Goal: Information Seeking & Learning: Check status

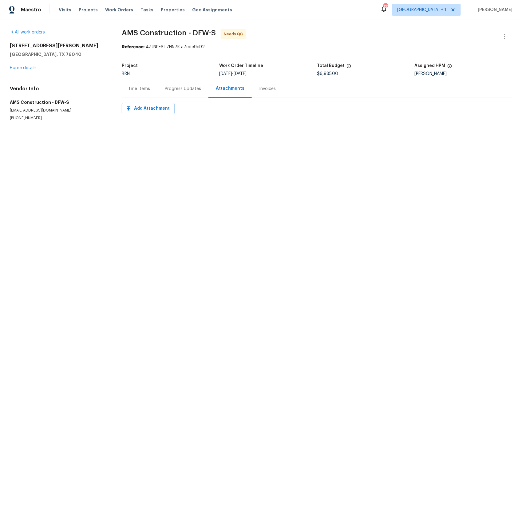
drag, startPoint x: 269, startPoint y: 91, endPoint x: 199, endPoint y: 91, distance: 70.3
click at [269, 91] on div "Invoices" at bounding box center [267, 89] width 17 height 6
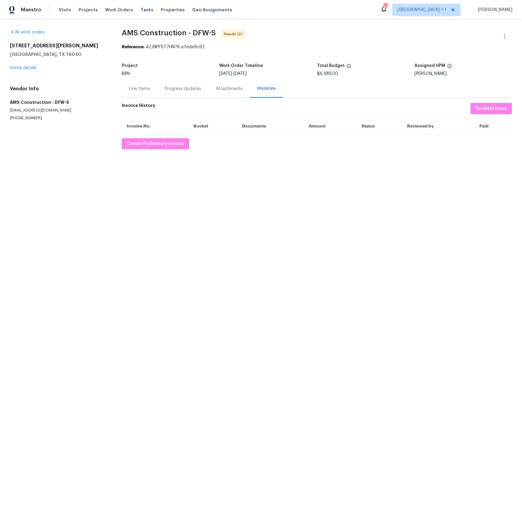
click at [136, 90] on div "Line Items" at bounding box center [139, 89] width 21 height 6
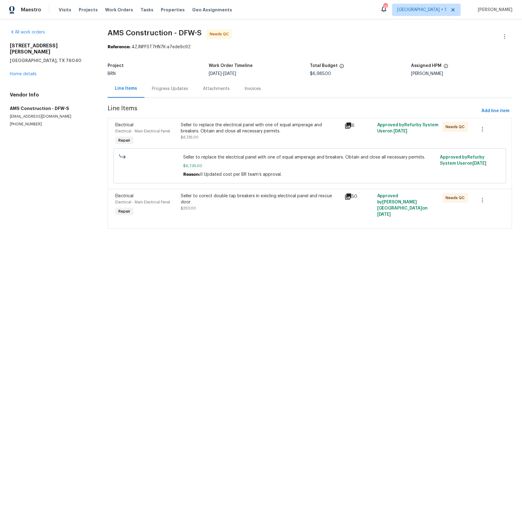
drag, startPoint x: 178, startPoint y: 88, endPoint x: 164, endPoint y: 66, distance: 26.3
click at [178, 88] on div "Progress Updates" at bounding box center [170, 89] width 36 height 6
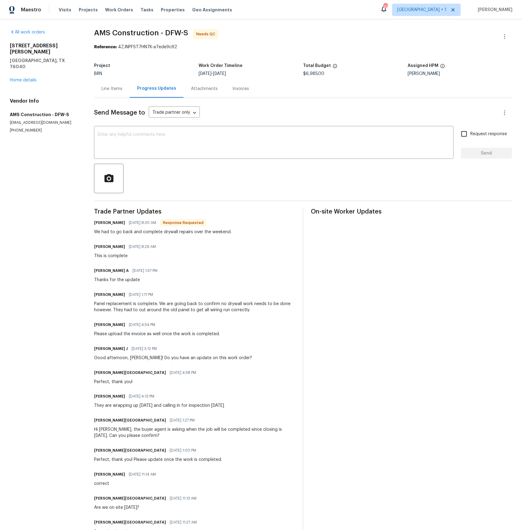
drag, startPoint x: 244, startPoint y: 90, endPoint x: 213, endPoint y: 90, distance: 31.6
click at [244, 90] on div "Invoices" at bounding box center [240, 89] width 17 height 6
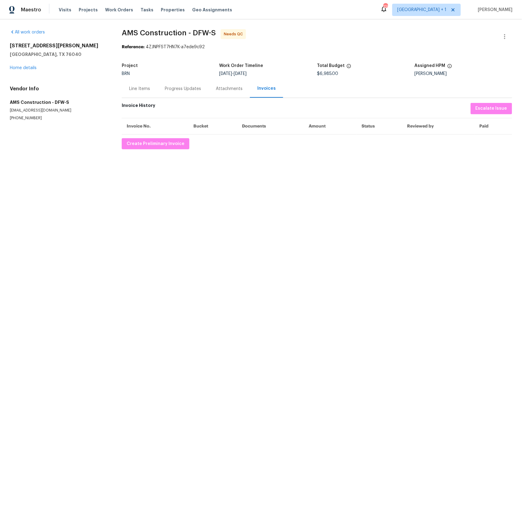
click at [141, 89] on div "Line Items" at bounding box center [139, 89] width 21 height 6
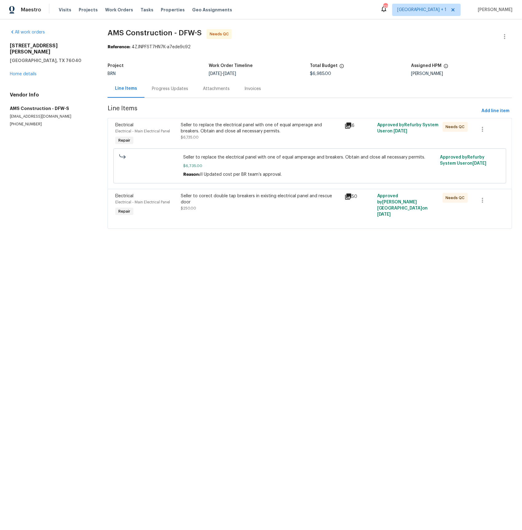
click at [164, 90] on div "Progress Updates" at bounding box center [170, 89] width 36 height 6
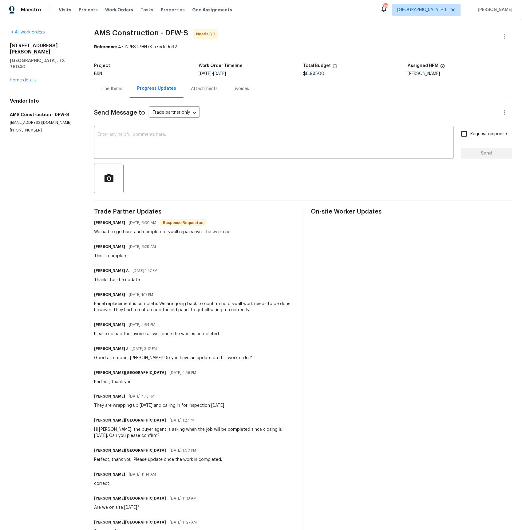
click at [205, 88] on div "Attachments" at bounding box center [204, 89] width 27 height 6
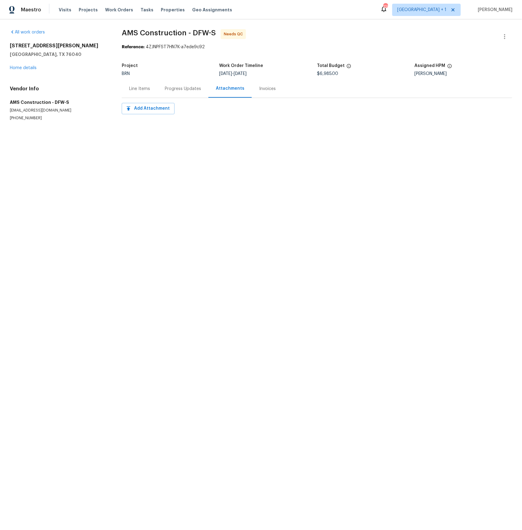
click at [138, 89] on div "Line Items" at bounding box center [139, 89] width 21 height 6
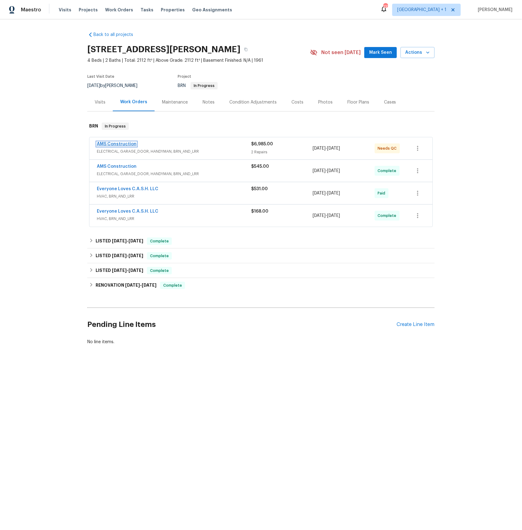
click at [117, 144] on link "AMS Construction" at bounding box center [117, 144] width 40 height 4
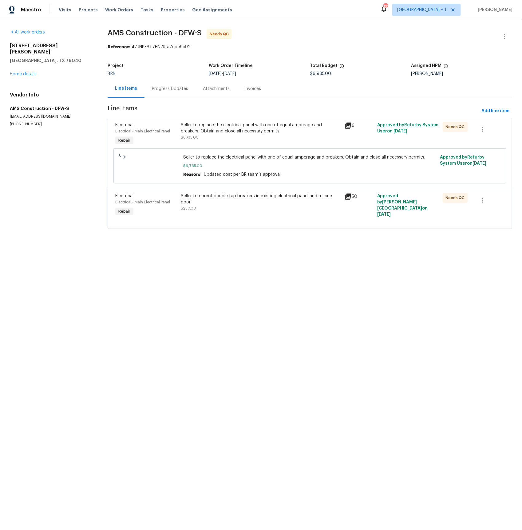
drag, startPoint x: 252, startPoint y: 91, endPoint x: 229, endPoint y: 90, distance: 23.4
click at [252, 91] on div "Invoices" at bounding box center [252, 89] width 17 height 6
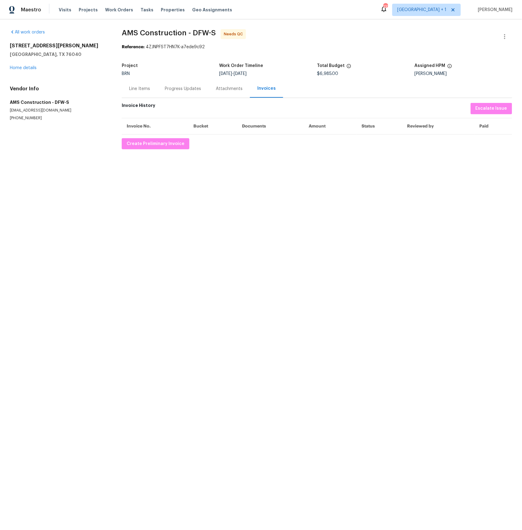
click at [141, 87] on div "Line Items" at bounding box center [139, 89] width 21 height 6
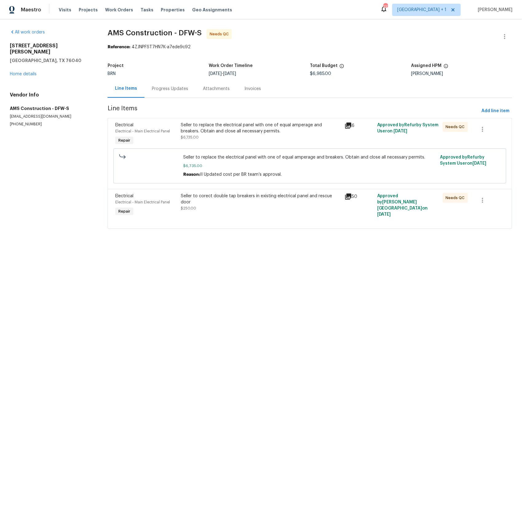
drag, startPoint x: 38, startPoint y: 118, endPoint x: 35, endPoint y: 114, distance: 4.8
click at [38, 122] on p "[PHONE_NUMBER]" at bounding box center [51, 124] width 83 height 5
click at [248, 90] on div "Invoices" at bounding box center [252, 89] width 17 height 6
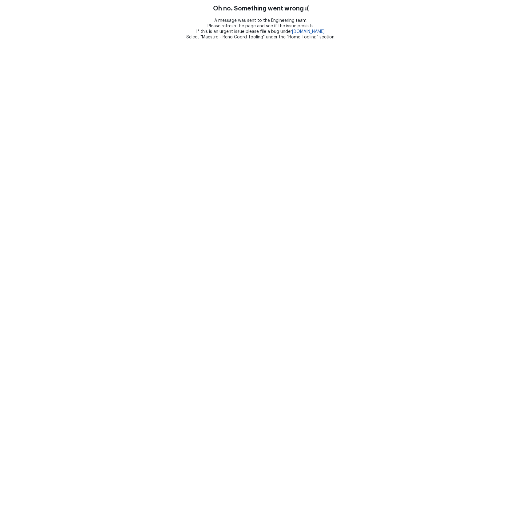
click at [143, 40] on html "Oh no. Something went wrong :( A message was sent to the Engineering team. Plea…" at bounding box center [261, 20] width 522 height 40
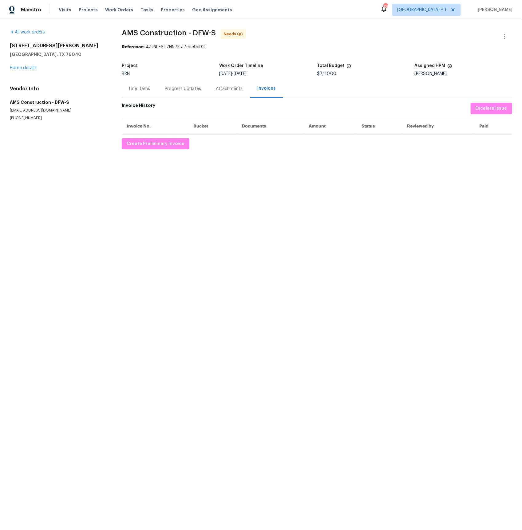
click at [144, 89] on div "Line Items" at bounding box center [139, 89] width 21 height 6
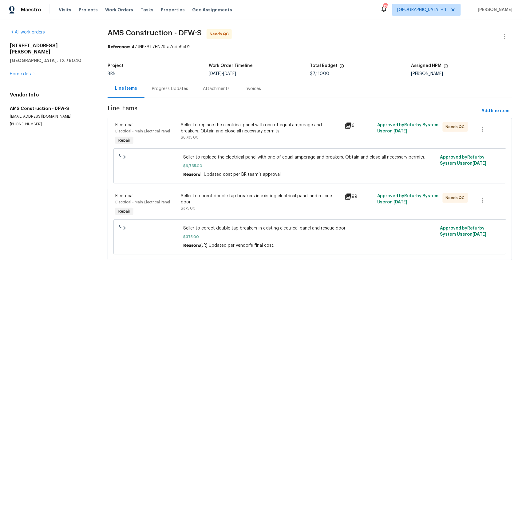
drag, startPoint x: 183, startPoint y: 89, endPoint x: 190, endPoint y: 88, distance: 7.1
click at [183, 89] on div "Progress Updates" at bounding box center [170, 89] width 36 height 6
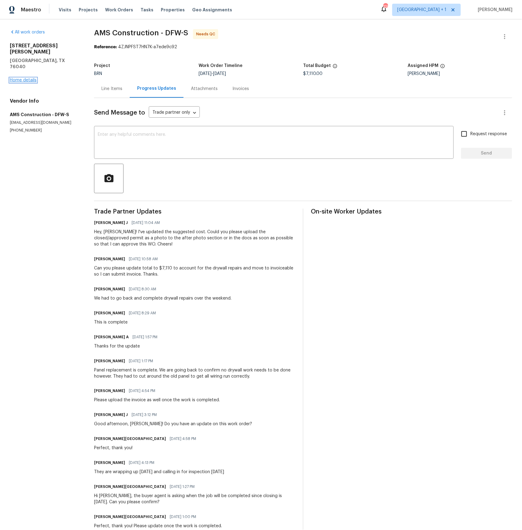
click at [25, 78] on link "Home details" at bounding box center [23, 80] width 27 height 4
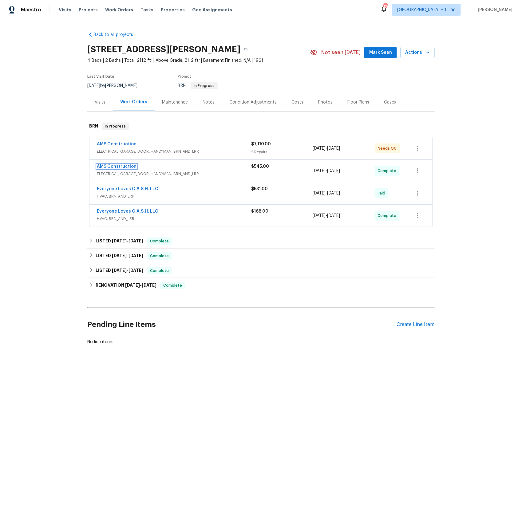
click at [117, 165] on link "AMS Construction" at bounding box center [117, 166] width 40 height 4
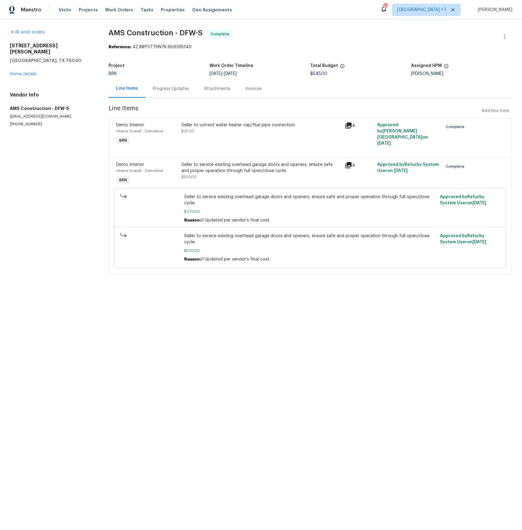
click at [252, 89] on div "Invoices" at bounding box center [253, 89] width 17 height 6
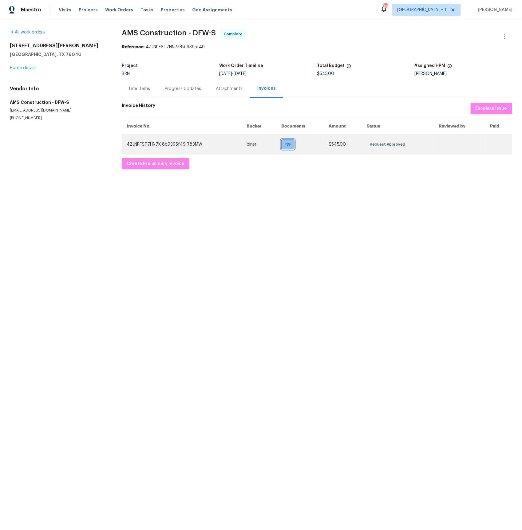
click at [289, 147] on span "PDF" at bounding box center [288, 144] width 9 height 6
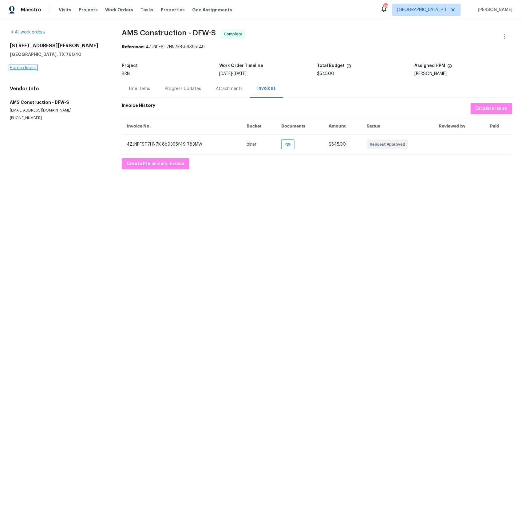
click at [31, 67] on link "Home details" at bounding box center [23, 68] width 27 height 4
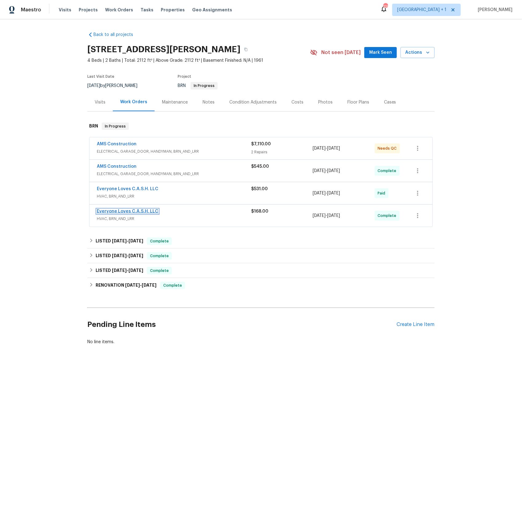
click at [114, 212] on link "Everyone Loves C.A.S.H. LLC" at bounding box center [127, 211] width 61 height 4
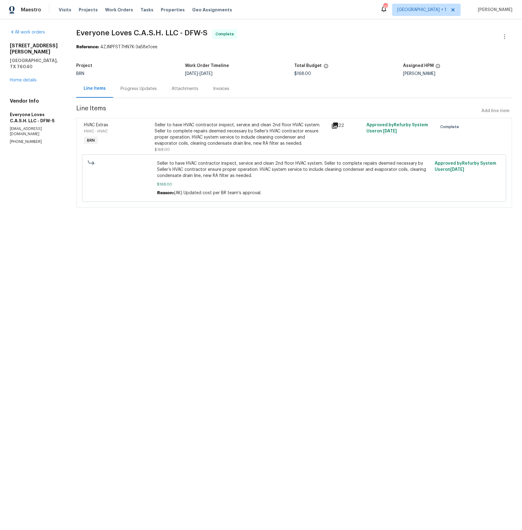
drag, startPoint x: 227, startPoint y: 89, endPoint x: 261, endPoint y: 92, distance: 34.2
click at [227, 89] on div "Invoices" at bounding box center [221, 89] width 17 height 6
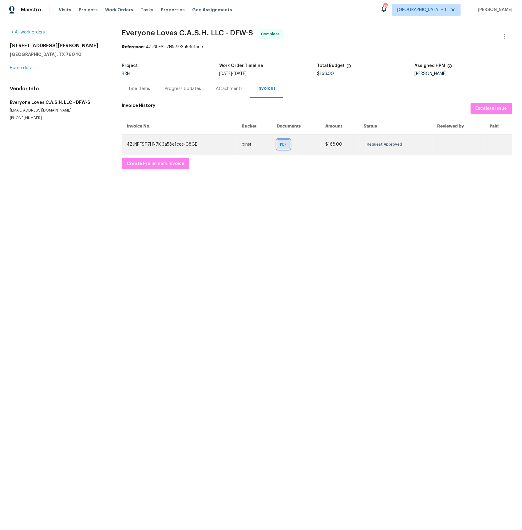
click at [285, 143] on span "PDF" at bounding box center [284, 144] width 9 height 6
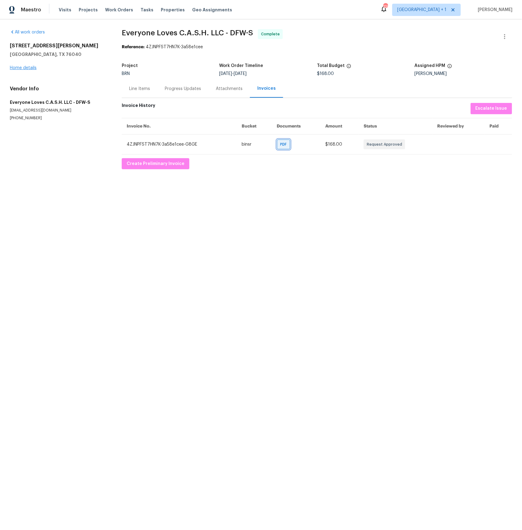
click at [19, 68] on link "Home details" at bounding box center [23, 68] width 27 height 4
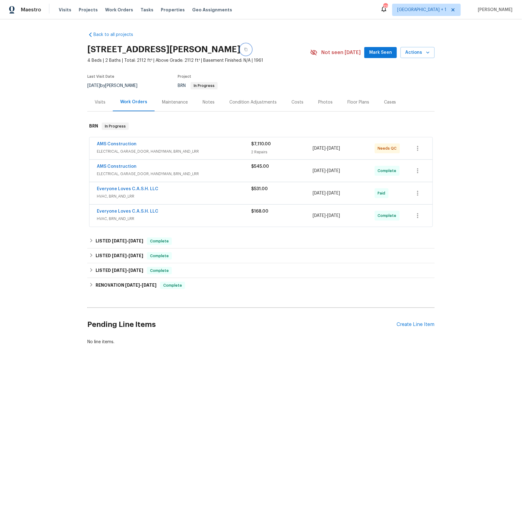
click at [244, 50] on icon "button" at bounding box center [246, 50] width 4 height 4
click at [118, 144] on link "AMS Construction" at bounding box center [117, 144] width 40 height 4
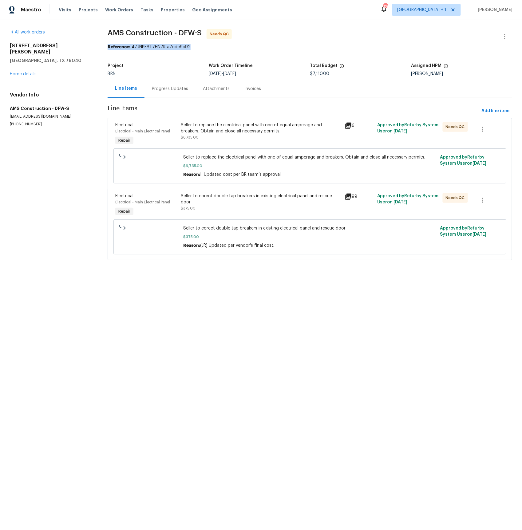
drag, startPoint x: 107, startPoint y: 47, endPoint x: 203, endPoint y: 48, distance: 96.1
click at [203, 48] on div "Reference: 4ZJNPFST7HN7K-a7ede9c92" at bounding box center [310, 47] width 404 height 6
copy div "Reference: 4ZJNPFST7HN7K-a7ede9c92"
click at [19, 72] on link "Home details" at bounding box center [23, 74] width 27 height 4
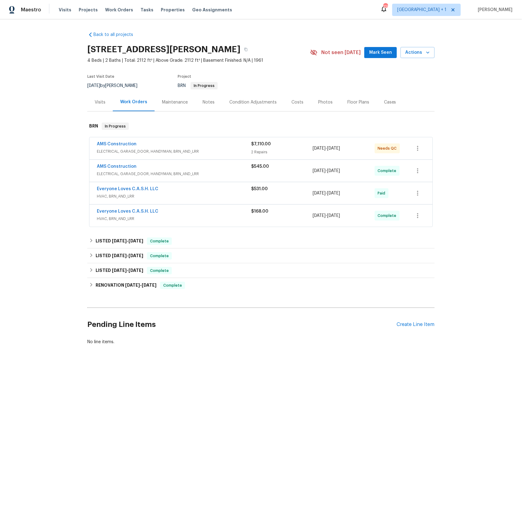
click at [115, 214] on span "Everyone Loves C.A.S.H. LLC" at bounding box center [127, 211] width 61 height 6
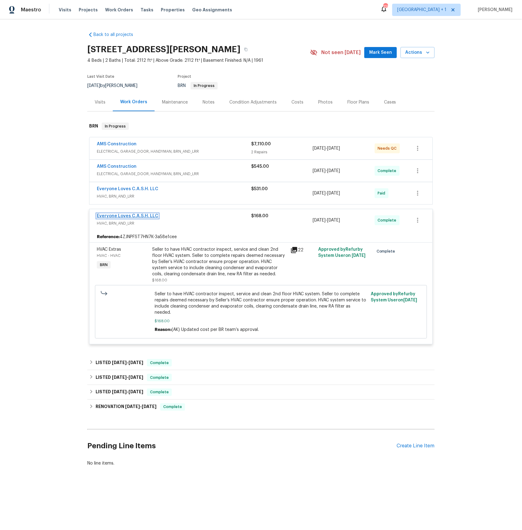
click at [140, 215] on link "Everyone Loves C.A.S.H. LLC" at bounding box center [127, 216] width 61 height 4
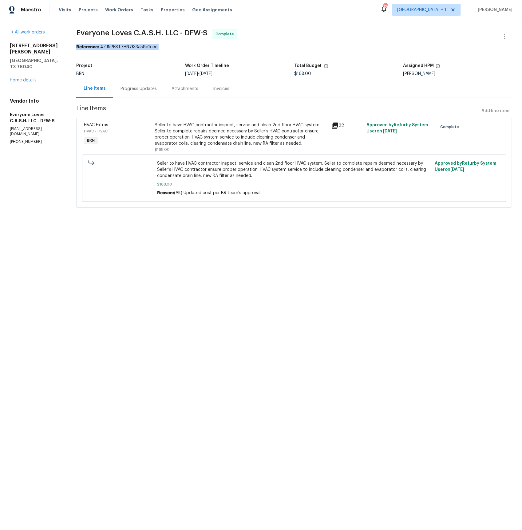
drag, startPoint x: 106, startPoint y: 47, endPoint x: 151, endPoint y: 49, distance: 45.8
click at [171, 54] on section "Everyone Loves C.A.S.H. LLC - DFW-S Complete Reference: 4ZJNPFST7HN7K-3a58e1cee…" at bounding box center [294, 122] width 436 height 186
copy div "Reference: 4ZJNPFST7HN7K-3a58e1cee"
click at [25, 78] on link "Home details" at bounding box center [23, 80] width 27 height 4
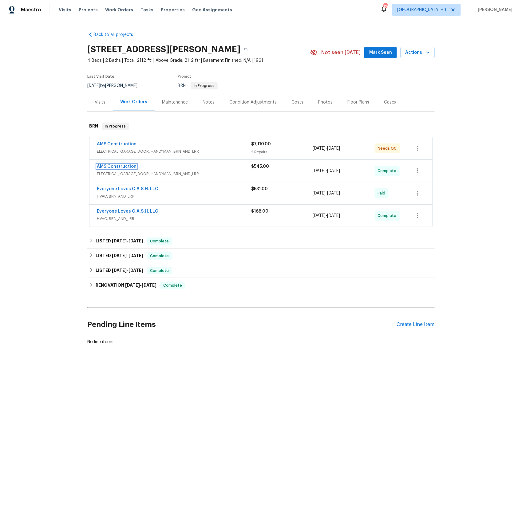
click at [119, 167] on link "AMS Construction" at bounding box center [117, 166] width 40 height 4
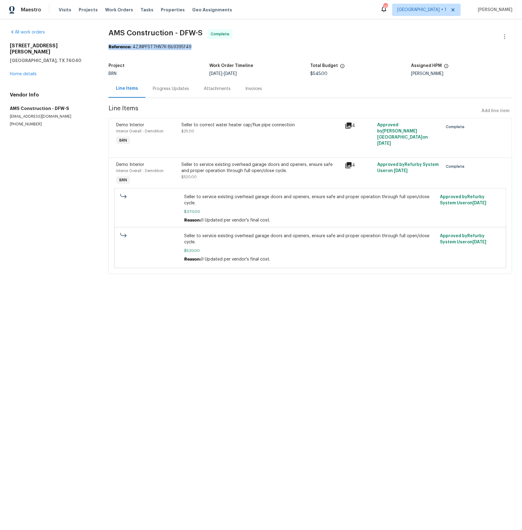
drag, startPoint x: 107, startPoint y: 47, endPoint x: 188, endPoint y: 47, distance: 80.8
click at [190, 47] on div "All work orders 612 Pauline St Euless, TX 76040 Home details Vendor Info AMS Co…" at bounding box center [261, 155] width 522 height 272
copy div "Reference: 4ZJNPFST7HN7K-8b9395f49"
click at [163, 87] on div "Progress Updates" at bounding box center [171, 89] width 36 height 6
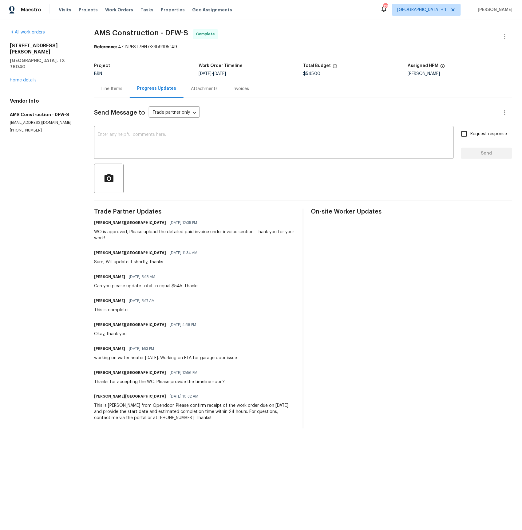
click at [112, 88] on div "Line Items" at bounding box center [111, 89] width 21 height 6
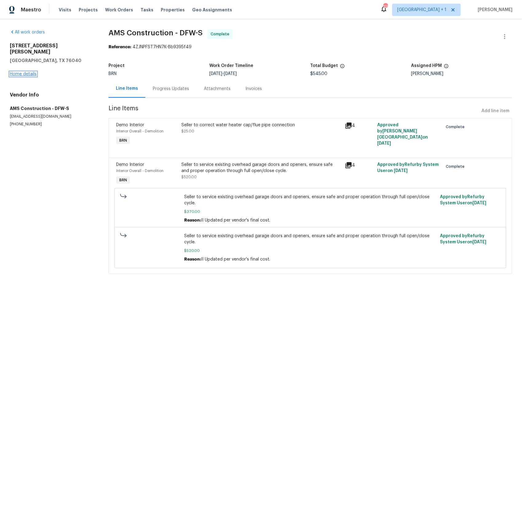
click at [29, 72] on link "Home details" at bounding box center [23, 74] width 27 height 4
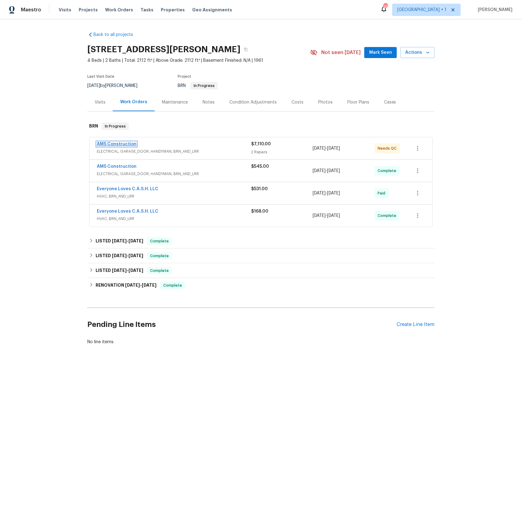
click at [123, 142] on link "AMS Construction" at bounding box center [117, 144] width 40 height 4
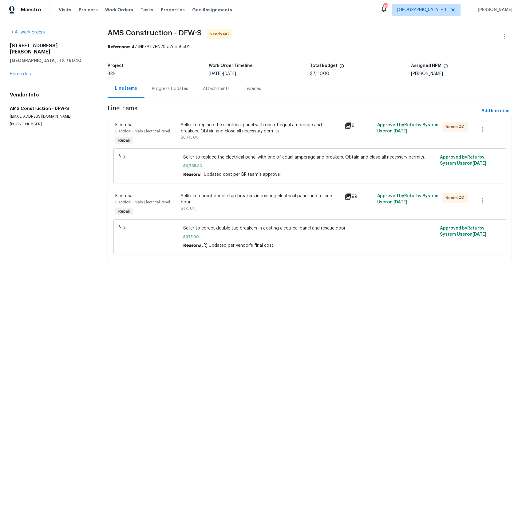
click at [171, 87] on div "Progress Updates" at bounding box center [170, 89] width 36 height 6
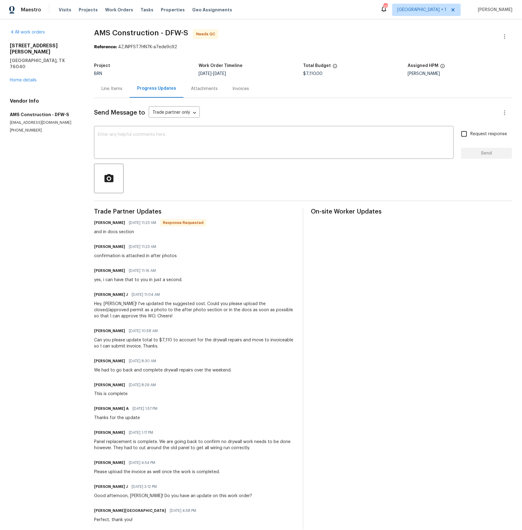
click at [114, 88] on div "Line Items" at bounding box center [111, 89] width 21 height 6
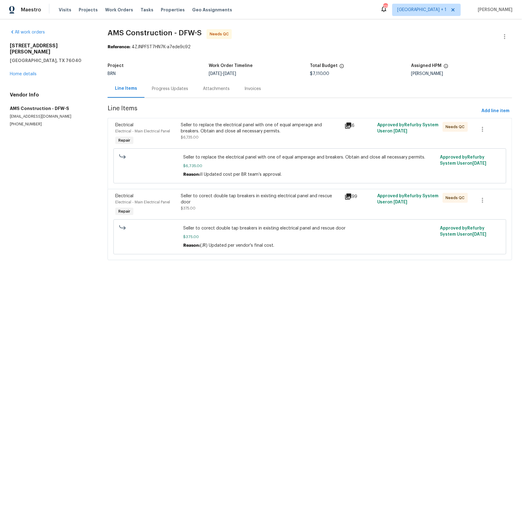
click at [348, 197] on icon at bounding box center [348, 197] width 6 height 6
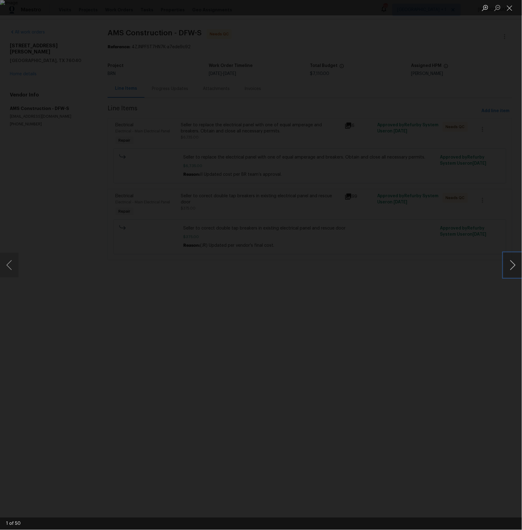
click at [514, 263] on button "Next image" at bounding box center [512, 265] width 18 height 25
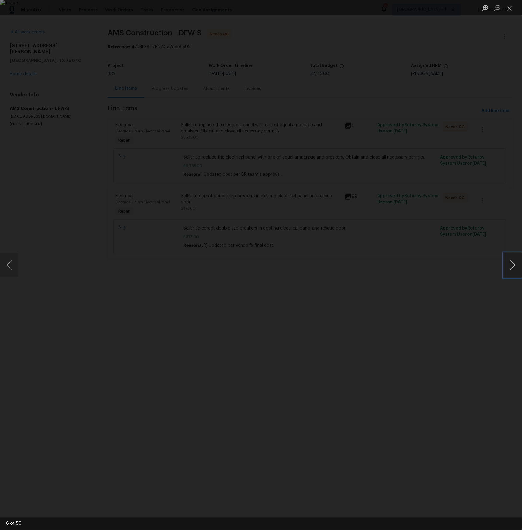
click at [514, 263] on button "Next image" at bounding box center [512, 265] width 18 height 25
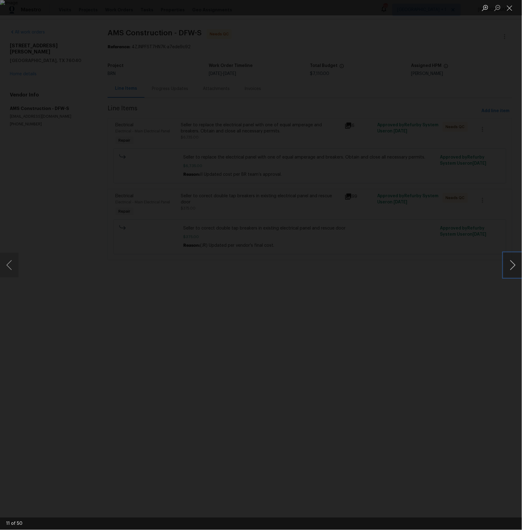
click at [514, 263] on button "Next image" at bounding box center [512, 265] width 18 height 25
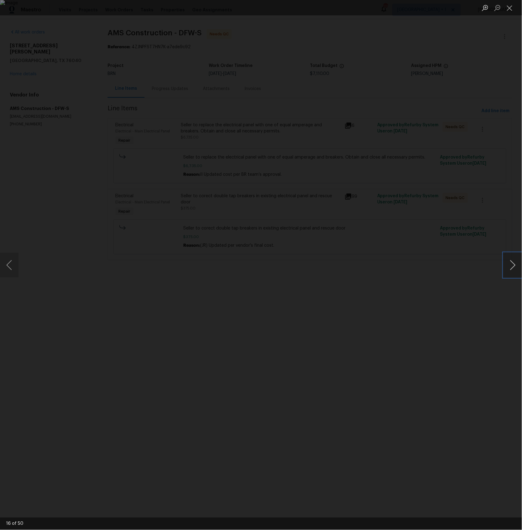
click at [514, 263] on button "Next image" at bounding box center [512, 265] width 18 height 25
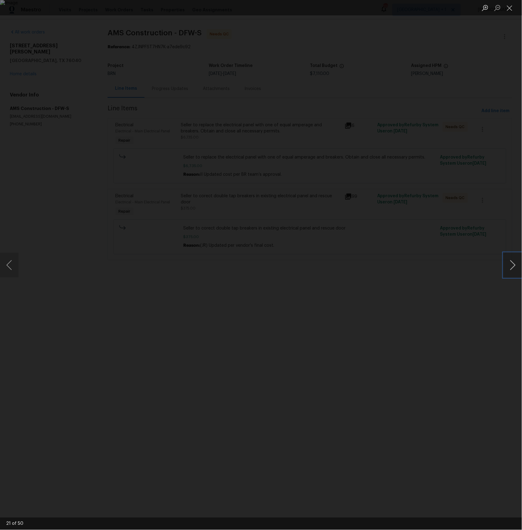
click at [514, 263] on button "Next image" at bounding box center [512, 265] width 18 height 25
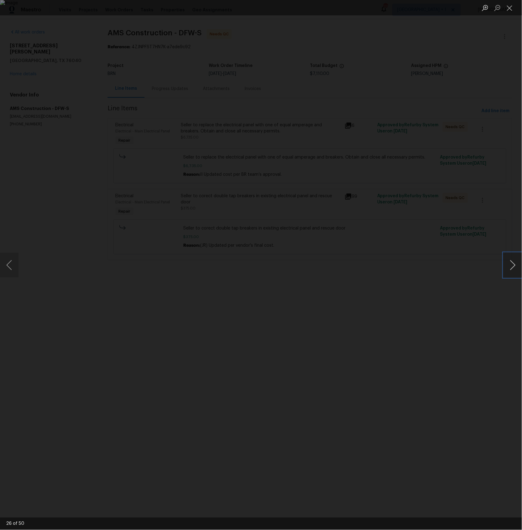
click at [514, 263] on button "Next image" at bounding box center [512, 265] width 18 height 25
click at [44, 79] on div "Lightbox" at bounding box center [261, 265] width 522 height 530
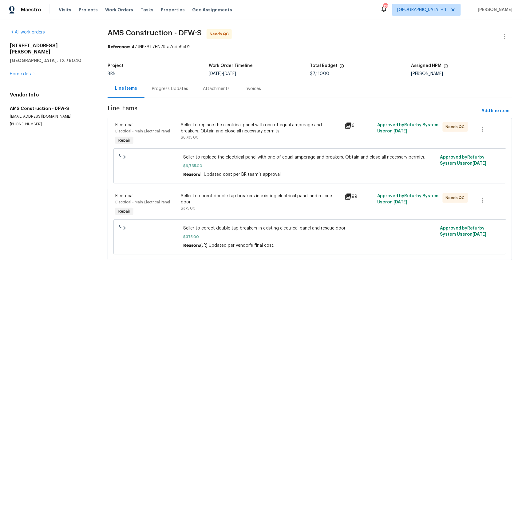
click at [349, 123] on icon at bounding box center [348, 126] width 6 height 6
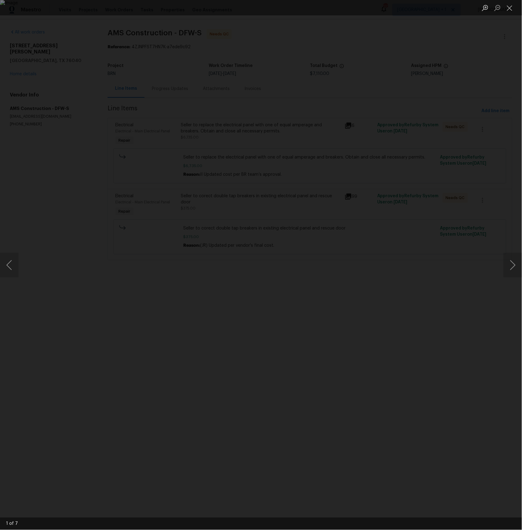
drag, startPoint x: 75, startPoint y: 168, endPoint x: 73, endPoint y: 164, distance: 4.7
click at [75, 168] on div "Lightbox" at bounding box center [261, 265] width 522 height 530
click at [75, 154] on div "Lightbox" at bounding box center [261, 265] width 522 height 530
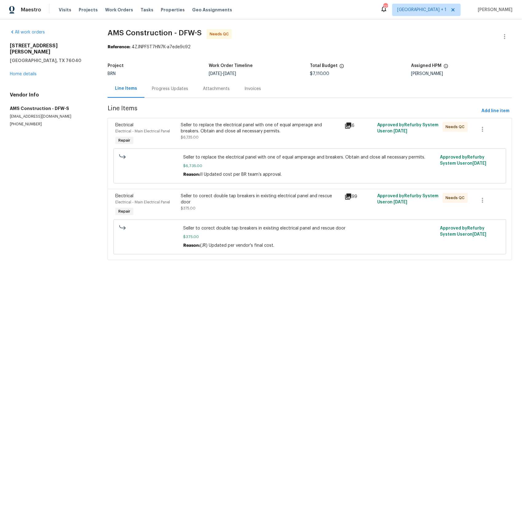
drag, startPoint x: 75, startPoint y: 154, endPoint x: 60, endPoint y: 111, distance: 44.5
click at [75, 153] on div "Lightbox" at bounding box center [261, 265] width 522 height 530
click at [23, 72] on link "Home details" at bounding box center [23, 74] width 27 height 4
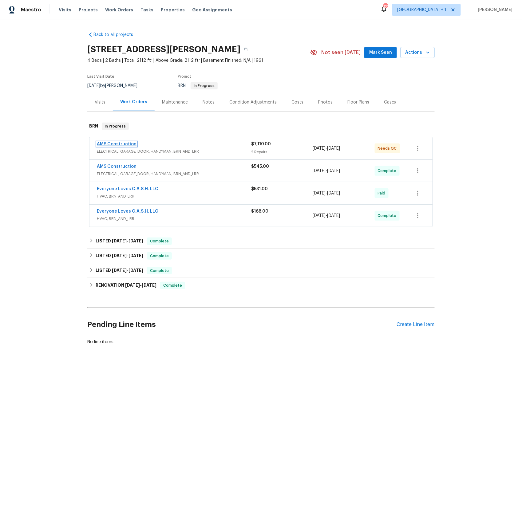
click at [123, 144] on link "AMS Construction" at bounding box center [117, 144] width 40 height 4
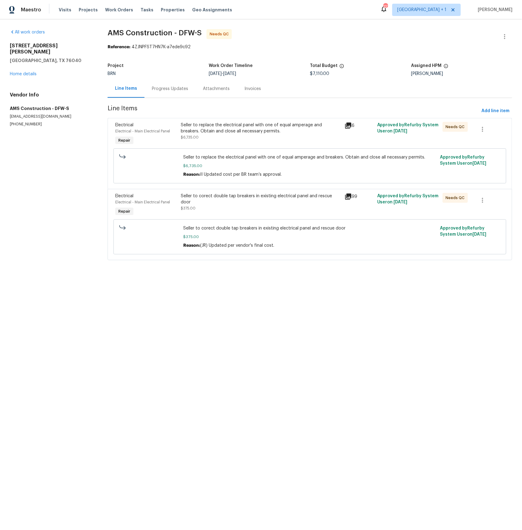
click at [252, 88] on div "Invoices" at bounding box center [252, 89] width 17 height 6
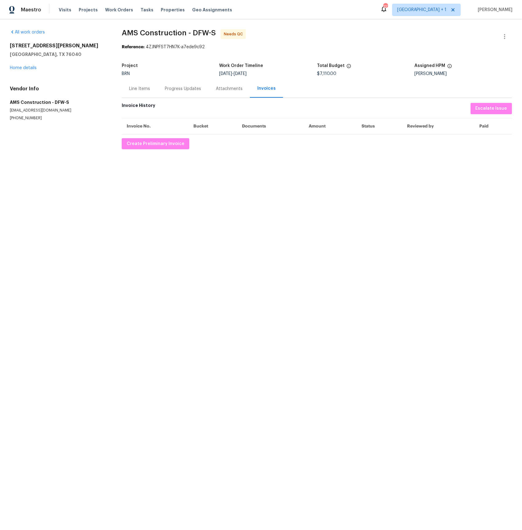
click at [217, 87] on div "Attachments" at bounding box center [229, 89] width 27 height 6
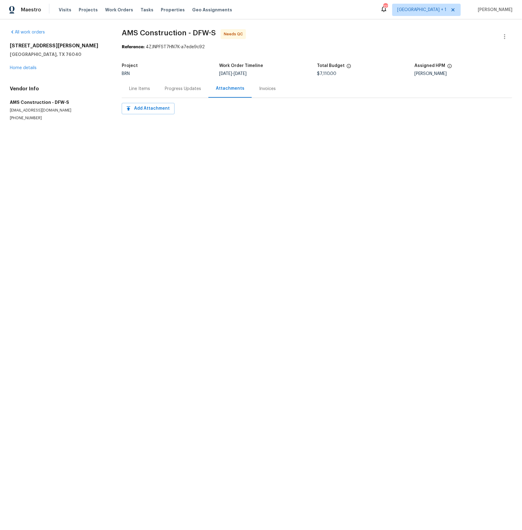
click at [184, 89] on div "Progress Updates" at bounding box center [183, 89] width 36 height 6
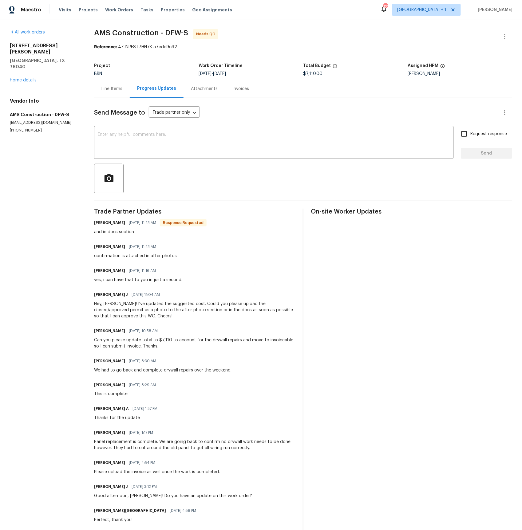
click at [139, 89] on div "Progress Updates" at bounding box center [157, 89] width 54 height 18
click at [115, 88] on div "Line Items" at bounding box center [111, 89] width 21 height 6
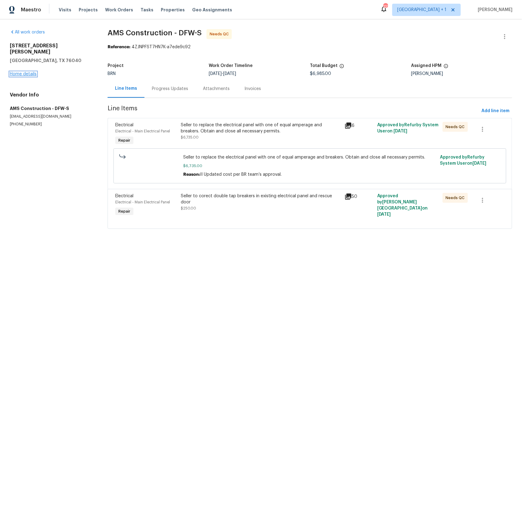
click at [26, 72] on link "Home details" at bounding box center [23, 74] width 27 height 4
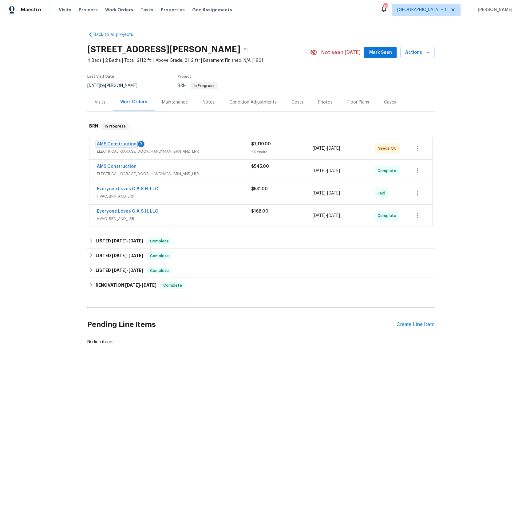
click at [120, 144] on link "AMS Construction" at bounding box center [117, 144] width 40 height 4
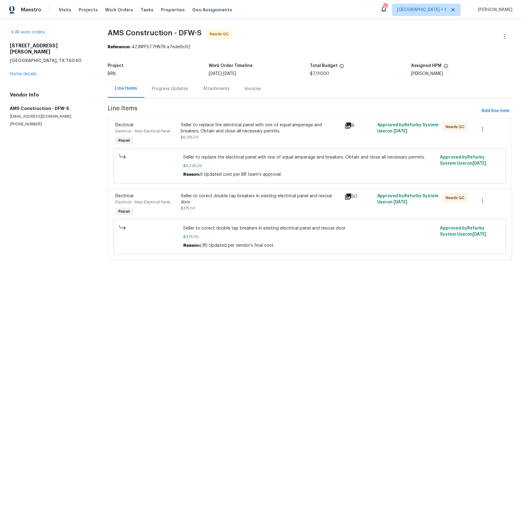
click at [175, 88] on div "Progress Updates" at bounding box center [170, 89] width 36 height 6
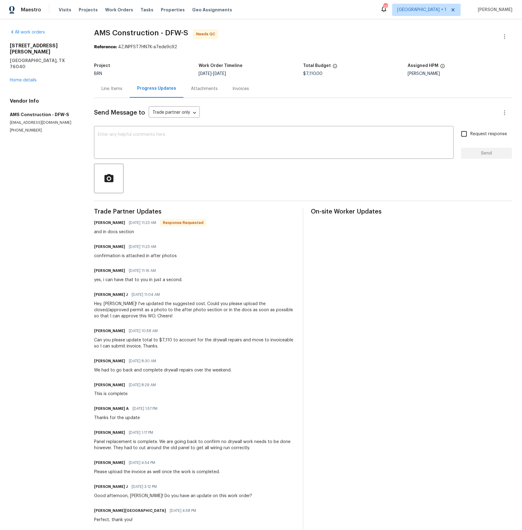
click at [211, 89] on div "Attachments" at bounding box center [204, 89] width 27 height 6
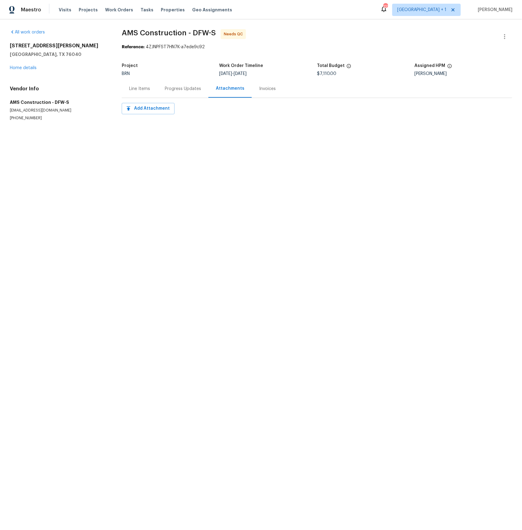
click at [262, 90] on div "Invoices" at bounding box center [267, 89] width 17 height 6
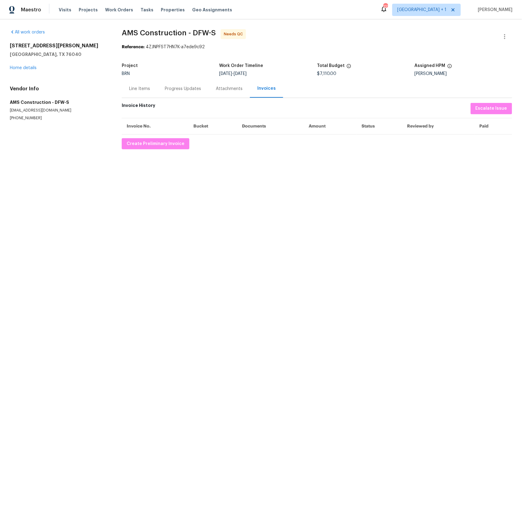
click at [136, 86] on div "Line Items" at bounding box center [139, 89] width 21 height 6
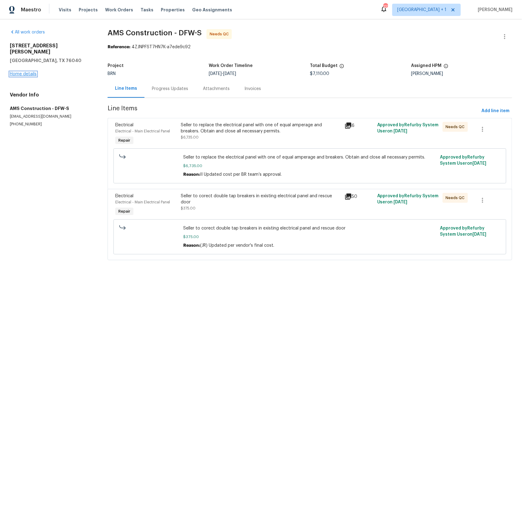
click at [27, 72] on link "Home details" at bounding box center [23, 74] width 27 height 4
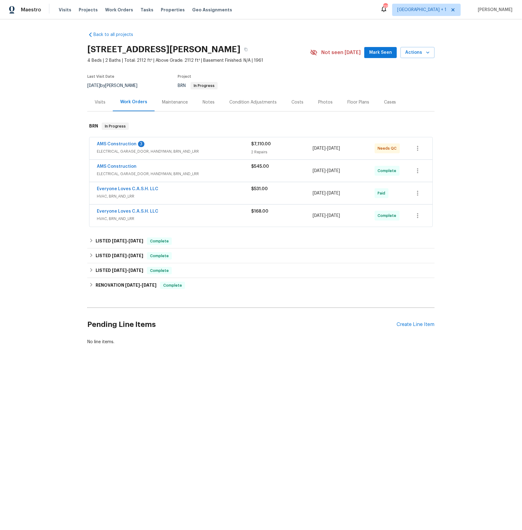
click at [100, 100] on div "Visits" at bounding box center [100, 102] width 11 height 6
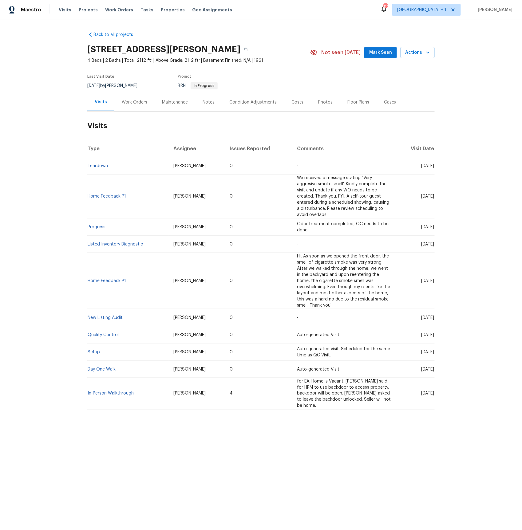
click at [132, 102] on div "Work Orders" at bounding box center [134, 102] width 25 height 6
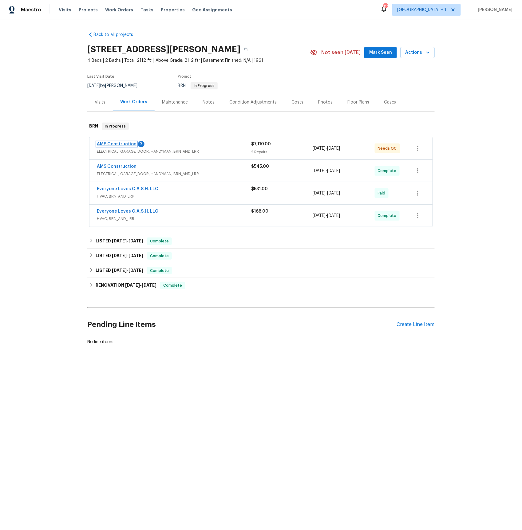
click at [118, 146] on link "AMS Construction" at bounding box center [117, 144] width 40 height 4
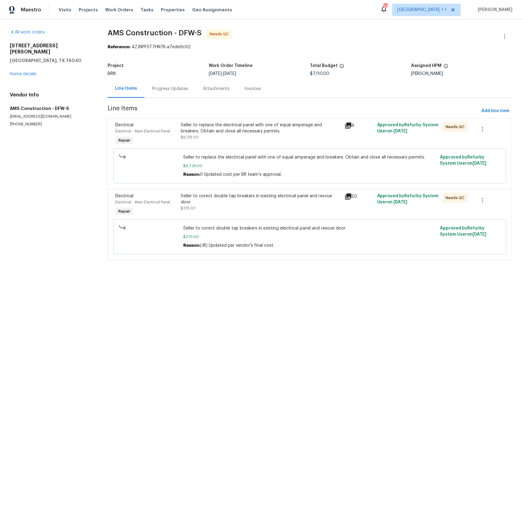
click at [164, 89] on div "Progress Updates" at bounding box center [170, 89] width 36 height 6
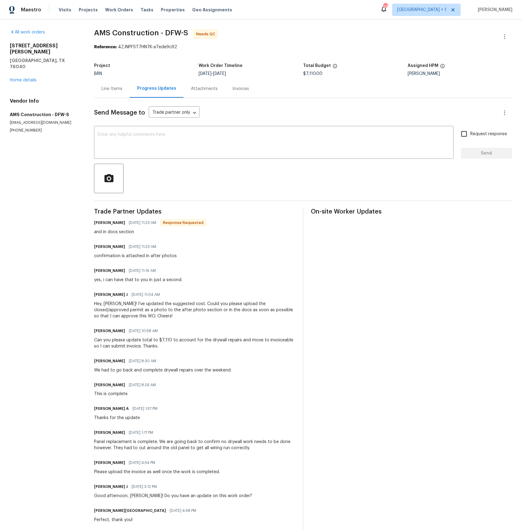
click at [119, 88] on div "Line Items" at bounding box center [111, 89] width 21 height 6
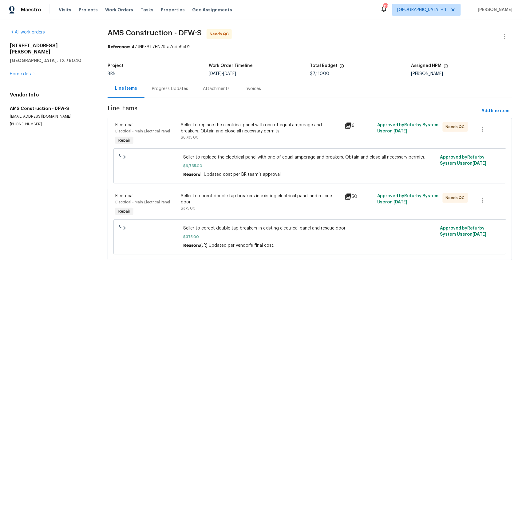
click at [169, 90] on div "Progress Updates" at bounding box center [170, 89] width 36 height 6
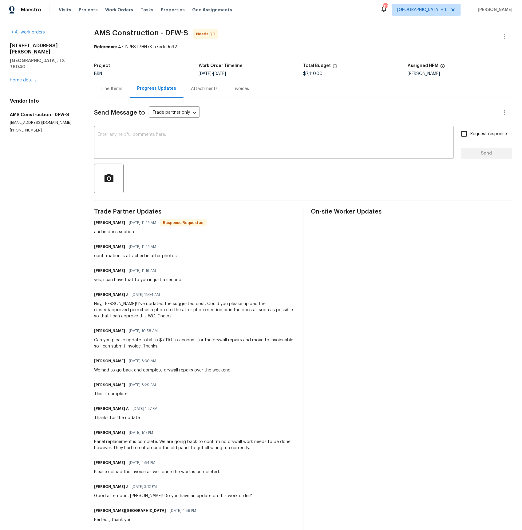
click at [247, 88] on div "Invoices" at bounding box center [240, 89] width 17 height 6
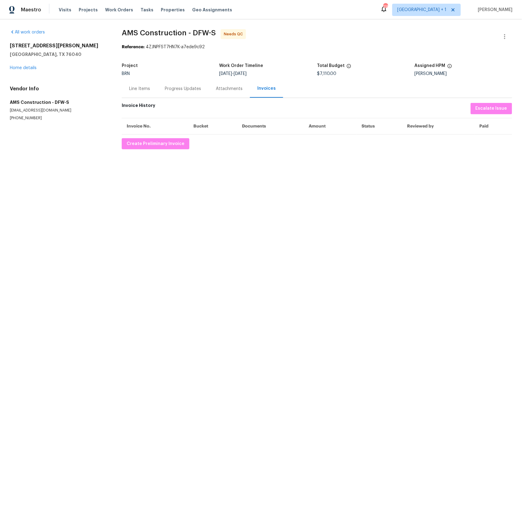
click at [134, 88] on div "Line Items" at bounding box center [139, 89] width 21 height 6
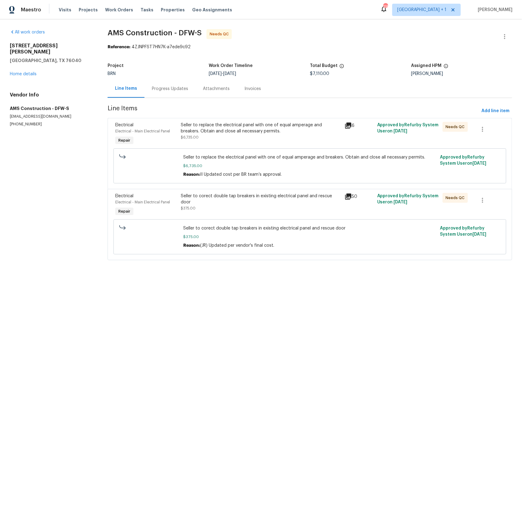
click at [212, 86] on div "Attachments" at bounding box center [216, 89] width 27 height 6
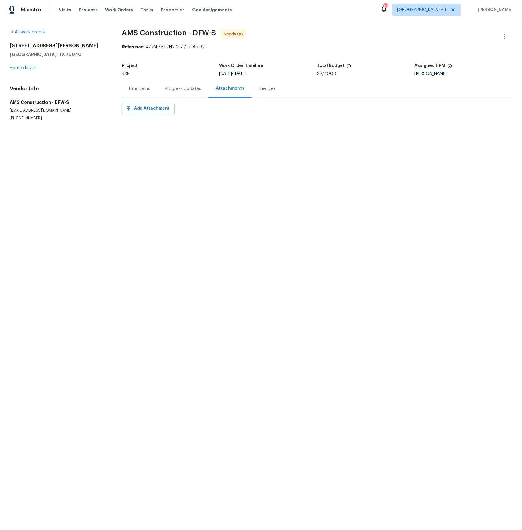
click at [264, 89] on div "Invoices" at bounding box center [267, 89] width 17 height 6
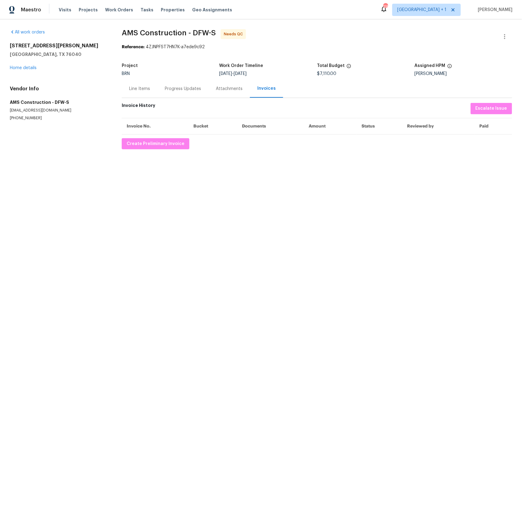
click at [145, 88] on div "Line Items" at bounding box center [139, 89] width 21 height 6
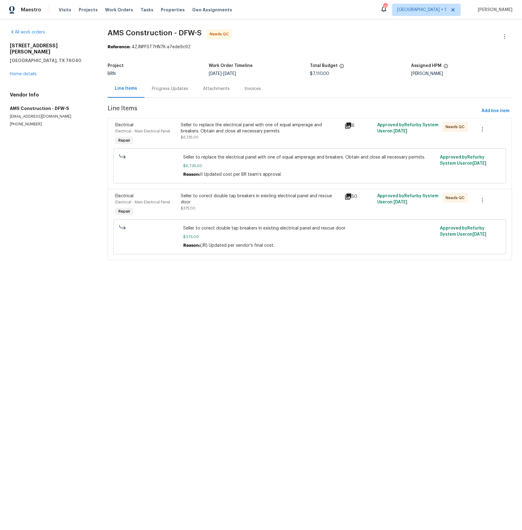
click at [162, 87] on div "Progress Updates" at bounding box center [170, 89] width 36 height 6
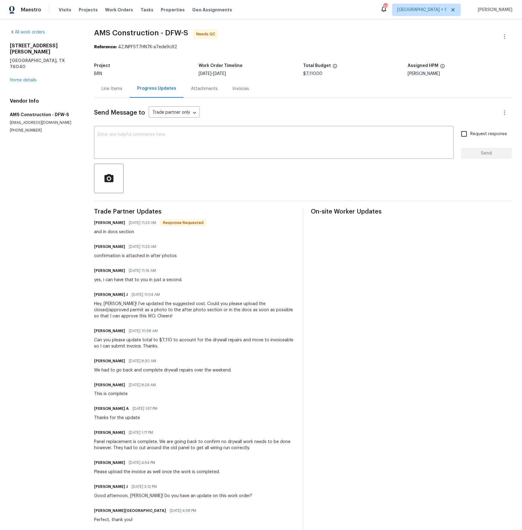
click at [112, 87] on div "Line Items" at bounding box center [111, 89] width 21 height 6
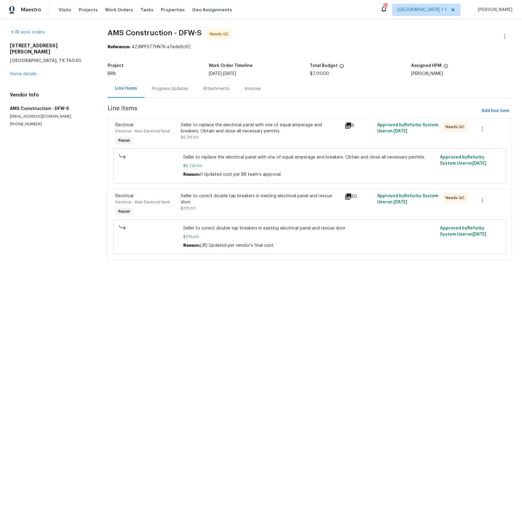
click at [248, 91] on div "Invoices" at bounding box center [252, 89] width 17 height 6
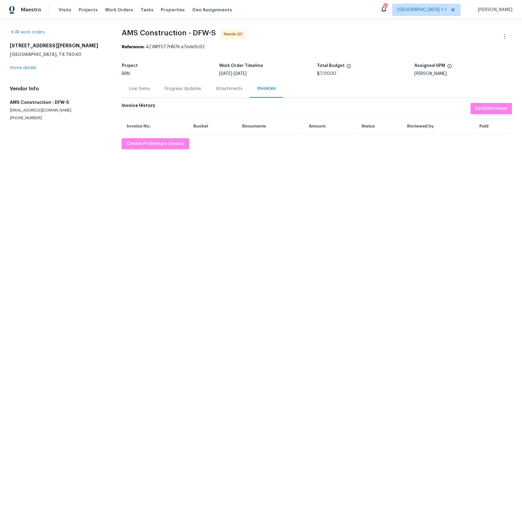
click at [138, 86] on div "Line Items" at bounding box center [139, 89] width 21 height 6
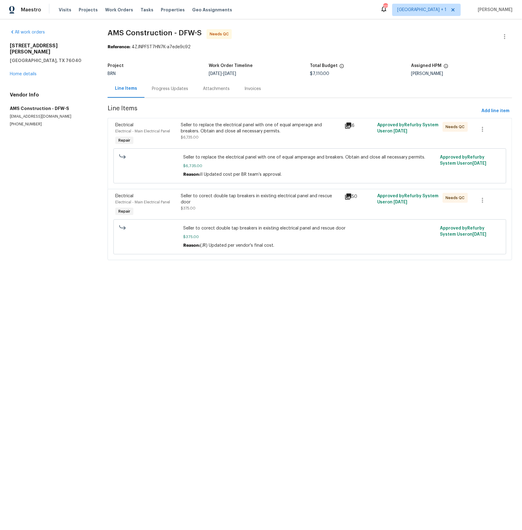
click at [167, 88] on div "Progress Updates" at bounding box center [170, 89] width 36 height 6
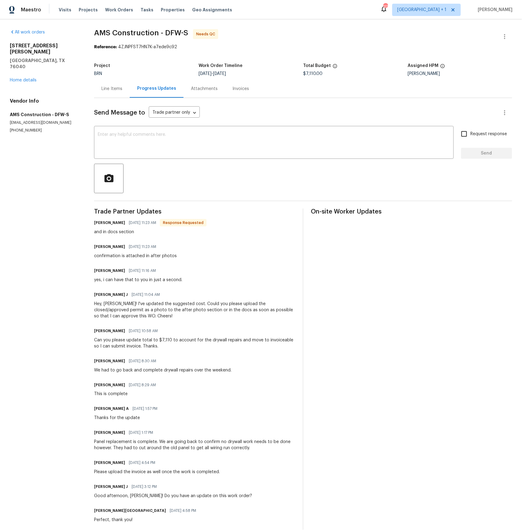
click at [213, 87] on div "Attachments" at bounding box center [204, 89] width 27 height 6
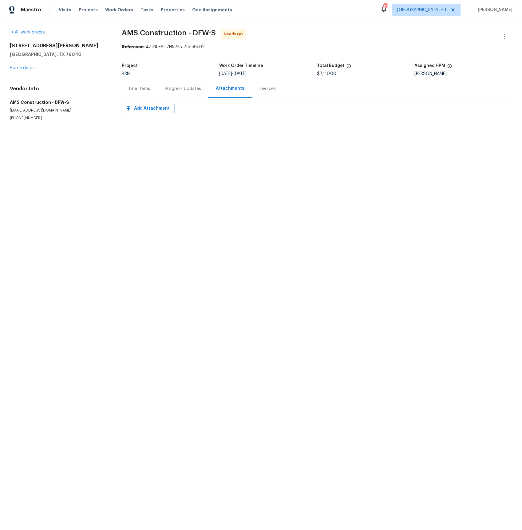
drag, startPoint x: 179, startPoint y: 88, endPoint x: 165, endPoint y: 88, distance: 13.5
click at [178, 88] on div "Progress Updates" at bounding box center [183, 89] width 36 height 6
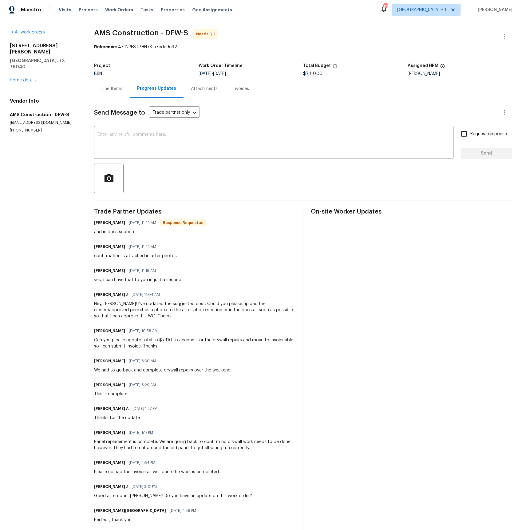
click at [136, 89] on div "Progress Updates" at bounding box center [157, 89] width 54 height 18
click at [16, 78] on link "Home details" at bounding box center [23, 80] width 27 height 4
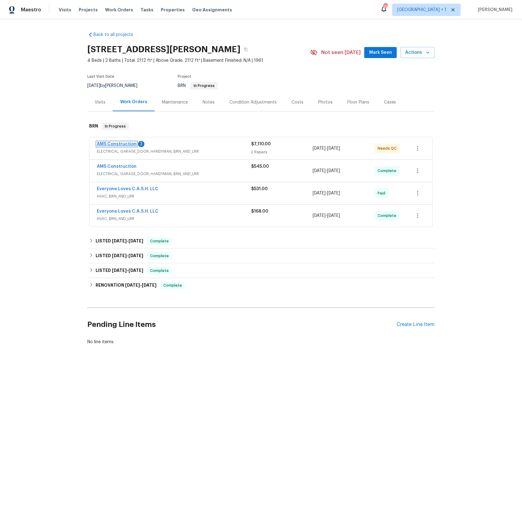
click at [125, 143] on link "AMS Construction" at bounding box center [117, 144] width 40 height 4
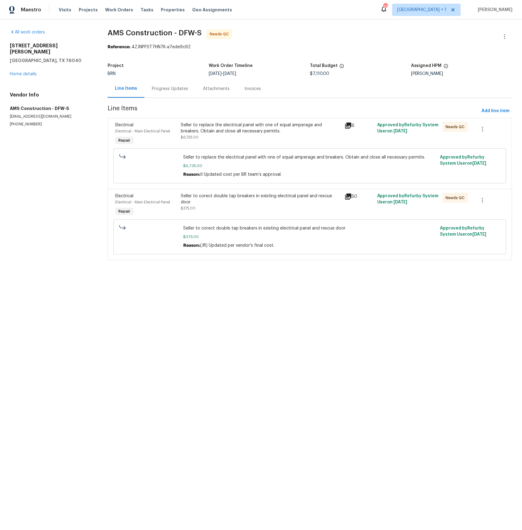
click at [170, 86] on div "Progress Updates" at bounding box center [170, 89] width 36 height 6
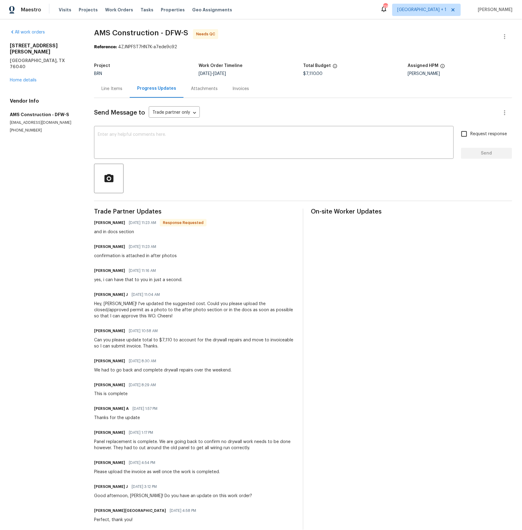
click at [241, 92] on div "Invoices" at bounding box center [240, 89] width 31 height 18
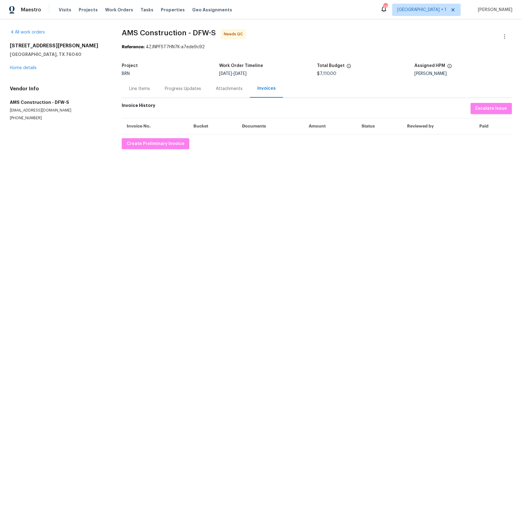
click at [139, 89] on div "Line Items" at bounding box center [139, 89] width 21 height 6
